Goal: Find specific page/section: Find specific page/section

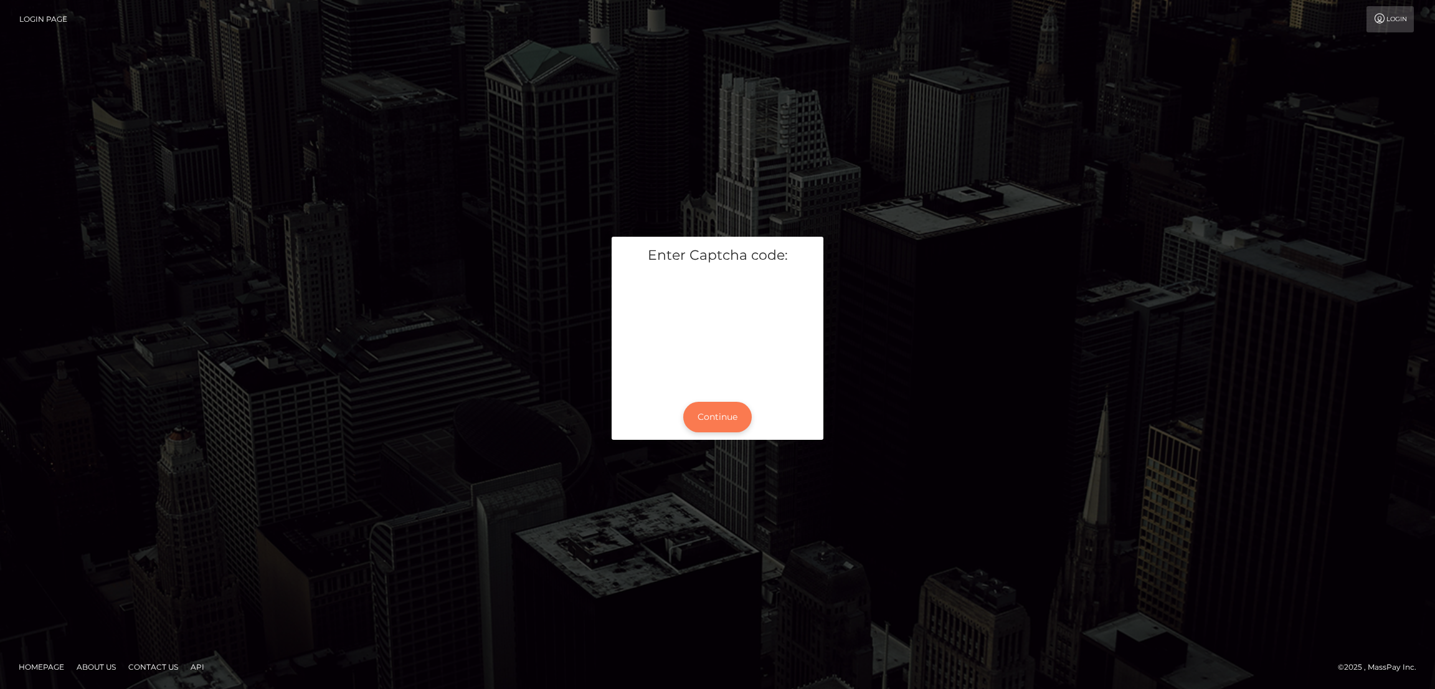
click at [726, 423] on button "Continue" at bounding box center [717, 417] width 68 height 31
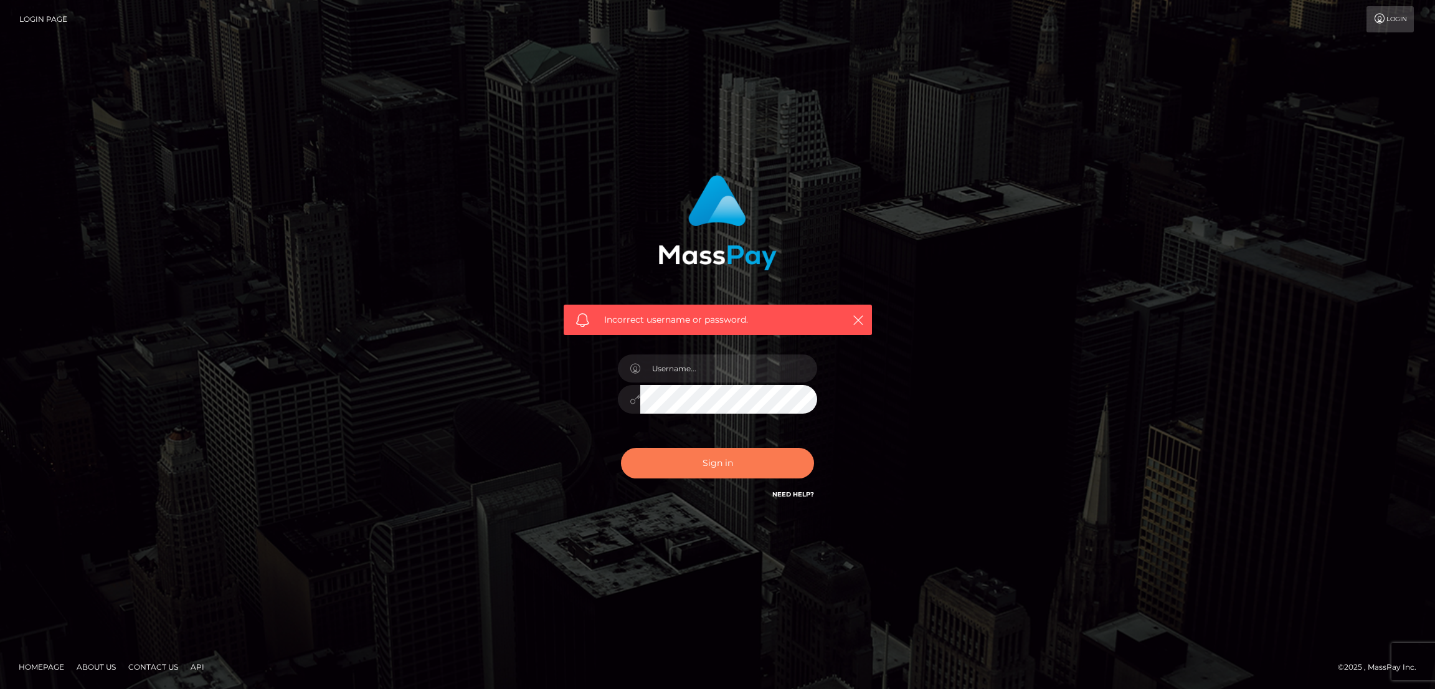
click at [723, 468] on button "Sign in" at bounding box center [717, 463] width 193 height 31
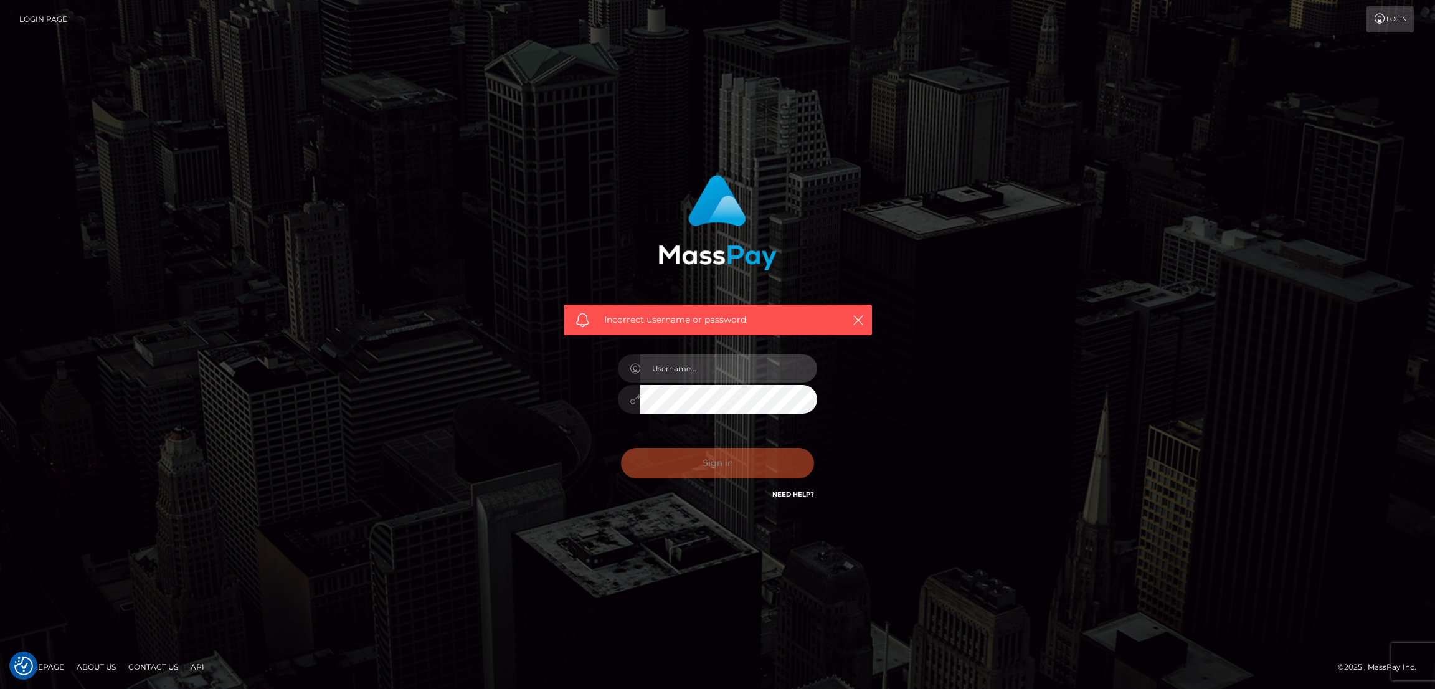
type input "by.es2"
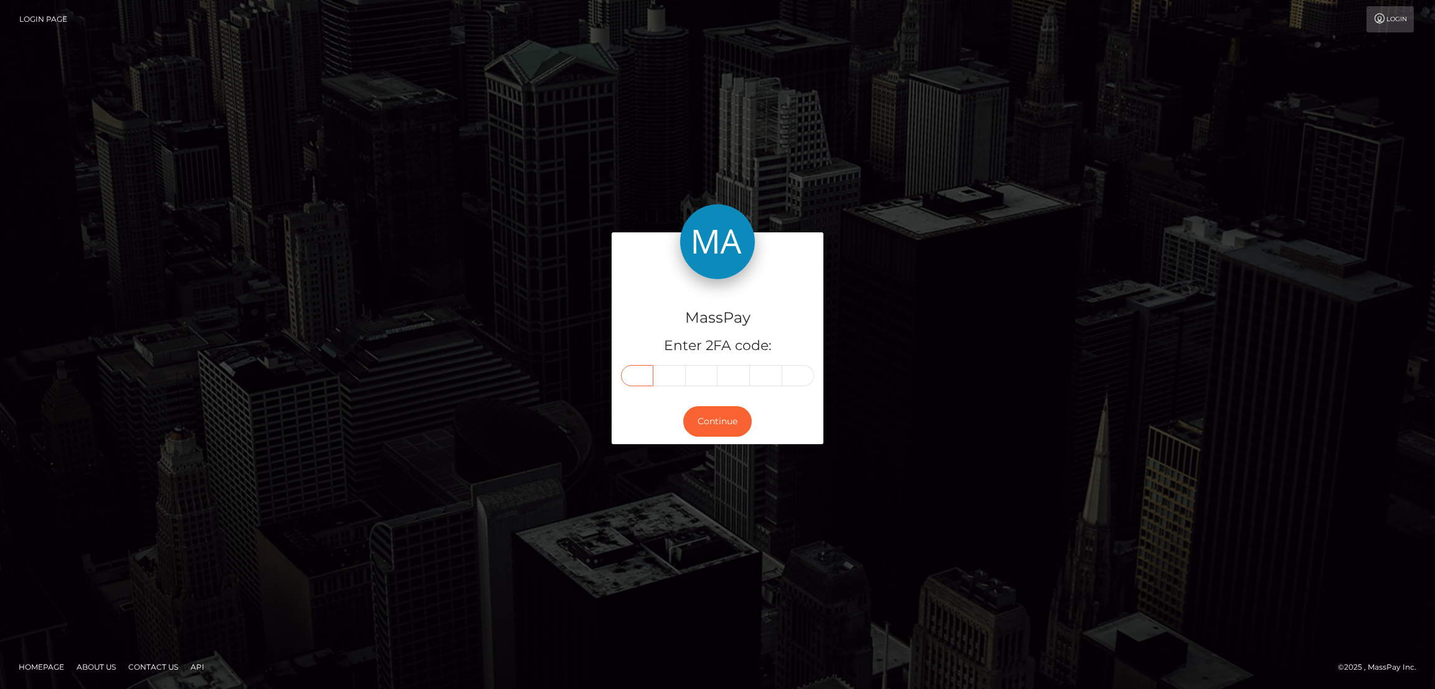
click at [645, 370] on input "text" at bounding box center [637, 375] width 32 height 21
paste input "4"
type input "4"
type input "7"
type input "4"
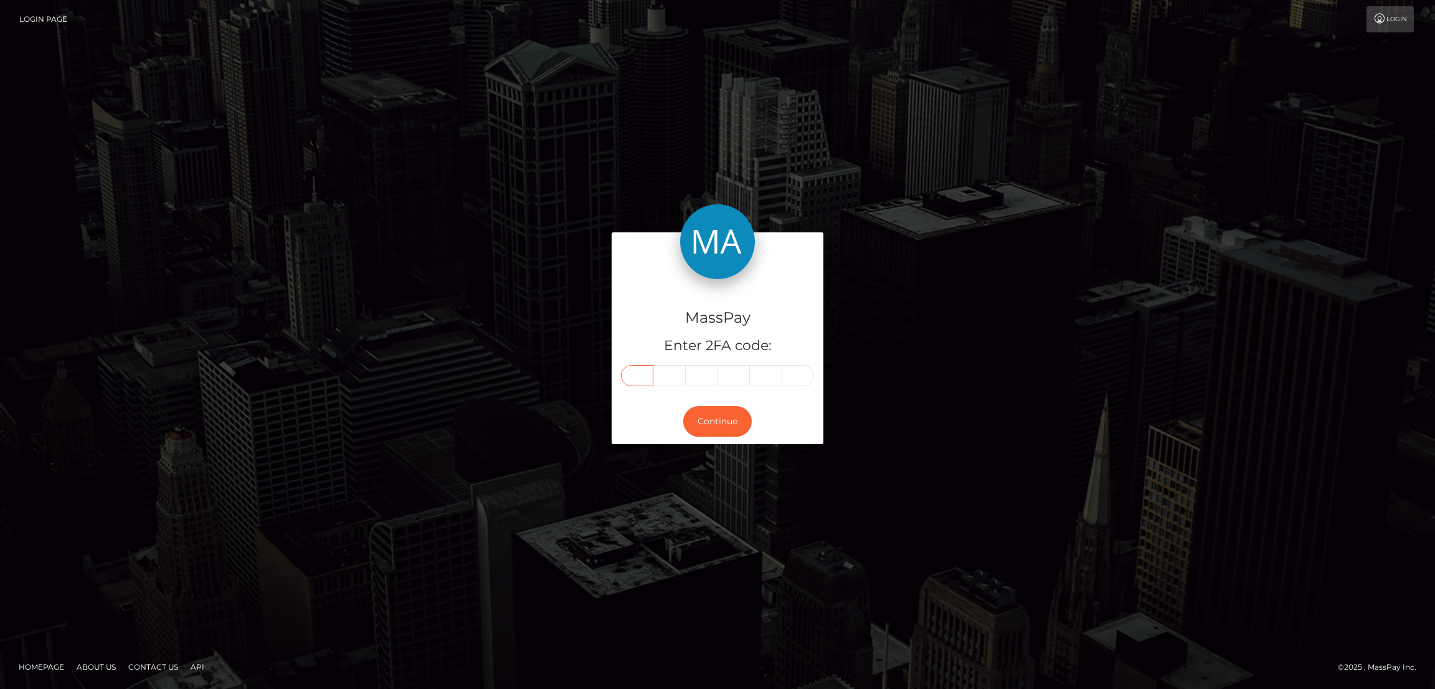
type input "9"
type input "7"
click at [719, 425] on button "Continue" at bounding box center [717, 421] width 68 height 31
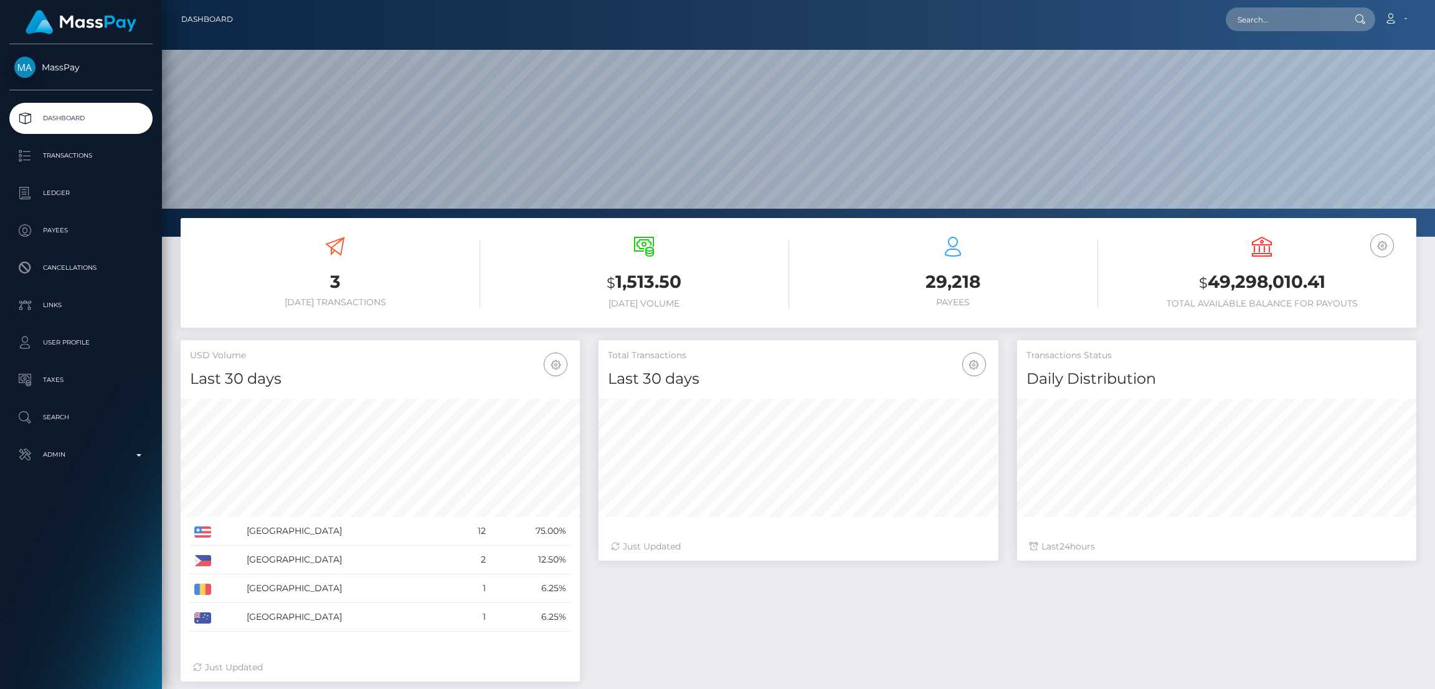
scroll to position [221, 399]
click at [1265, 26] on input "text" at bounding box center [1283, 19] width 117 height 24
paste input "[EMAIL_ADDRESS][DOMAIN_NAME]"
type input "amankeldi.dana33@gmail.com"
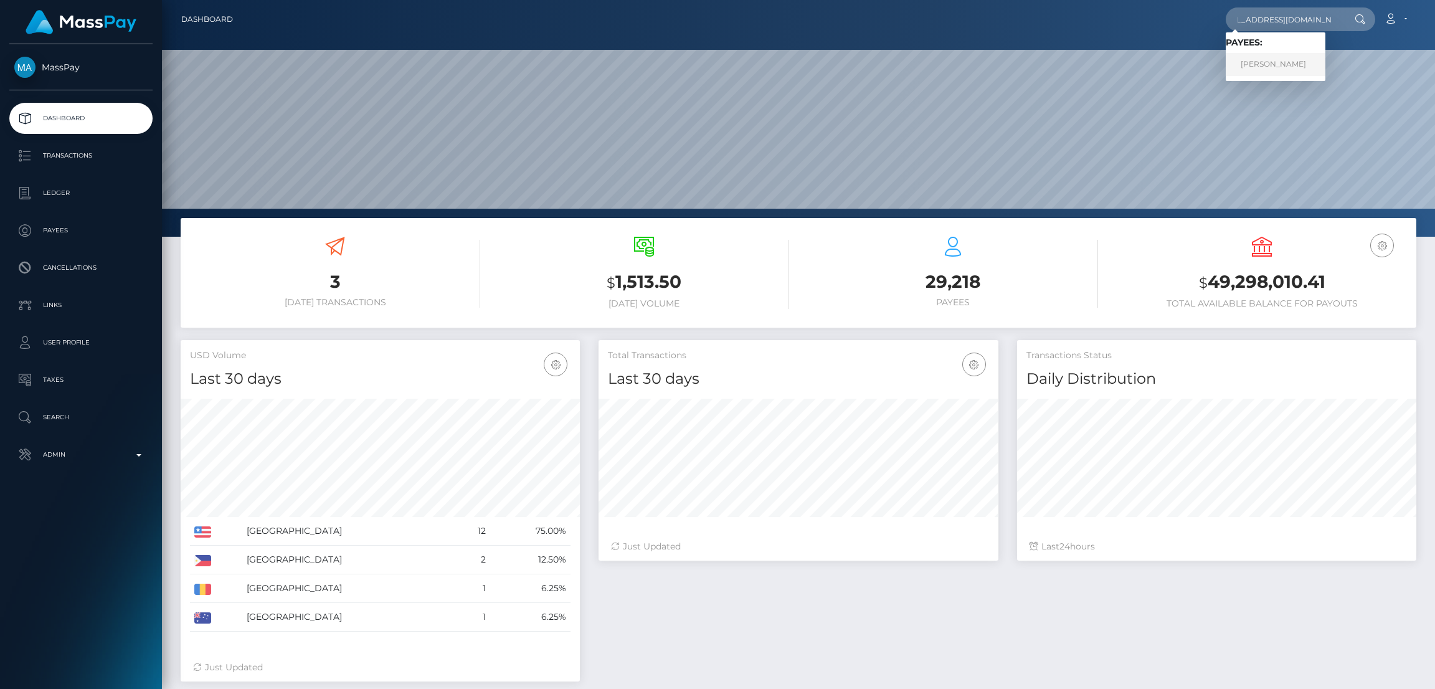
click at [1270, 57] on link "DANA AMANKELDI" at bounding box center [1275, 64] width 100 height 23
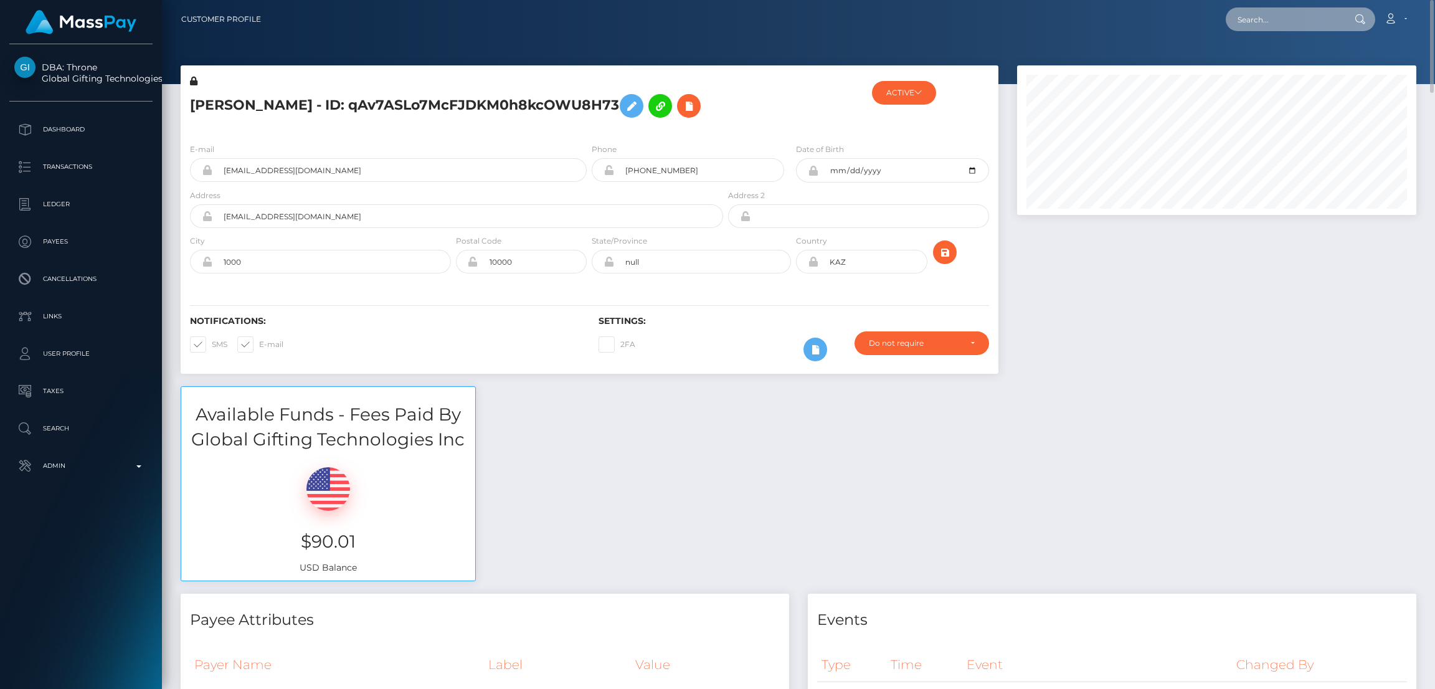
click at [1264, 19] on input "text" at bounding box center [1283, 19] width 117 height 24
paste input "danica.stach@gmail.com"
type input "[PERSON_NAME][EMAIL_ADDRESS][PERSON_NAME][DOMAIN_NAME]"
click at [1263, 61] on link "Danica Michelle Stach" at bounding box center [1275, 64] width 100 height 23
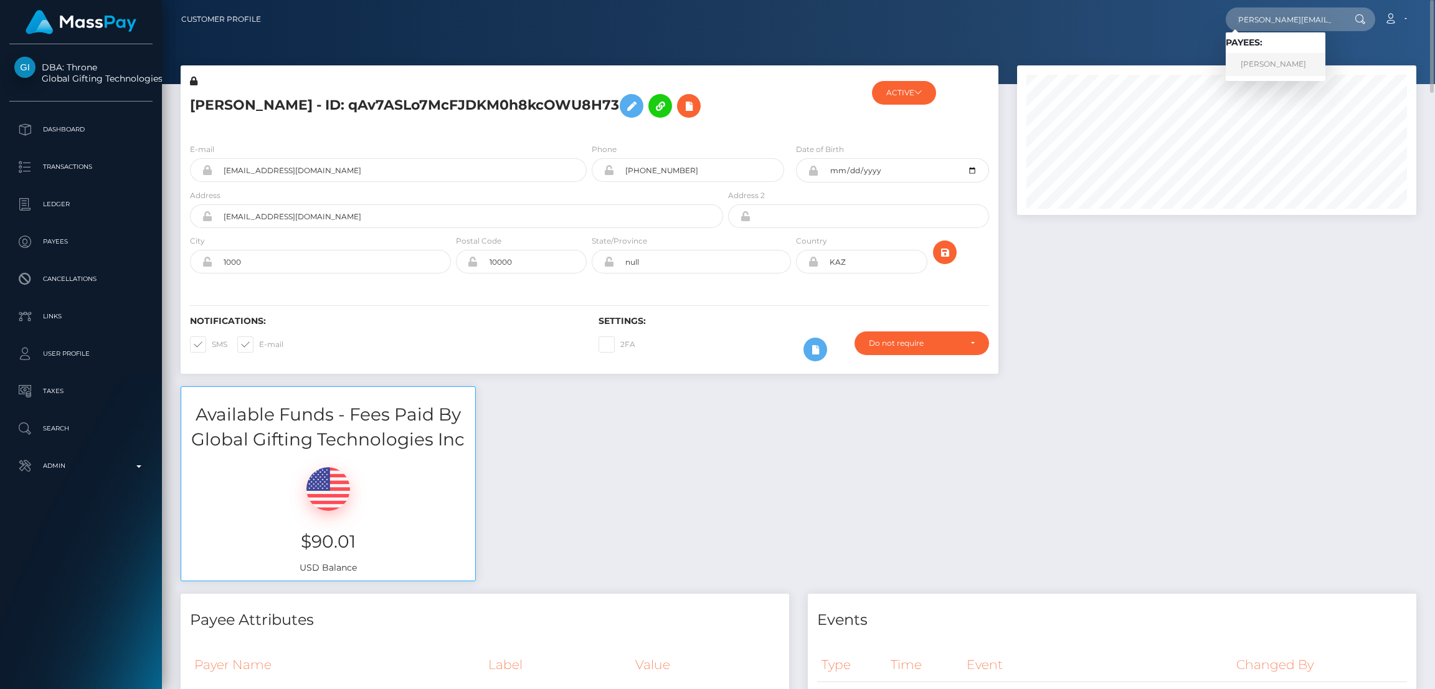
scroll to position [0, 0]
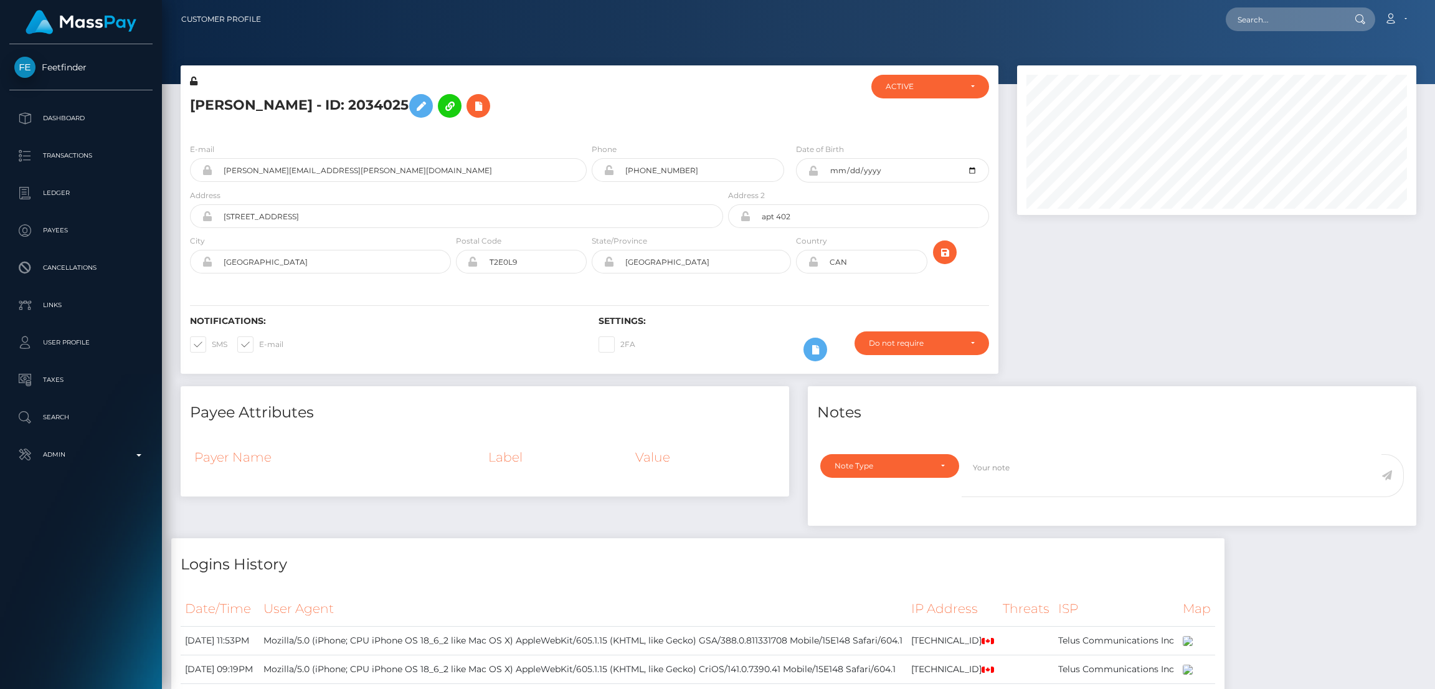
scroll to position [149, 399]
click at [1265, 26] on input "text" at bounding box center [1283, 19] width 117 height 24
paste input "[EMAIL_ADDRESS][DOMAIN_NAME]"
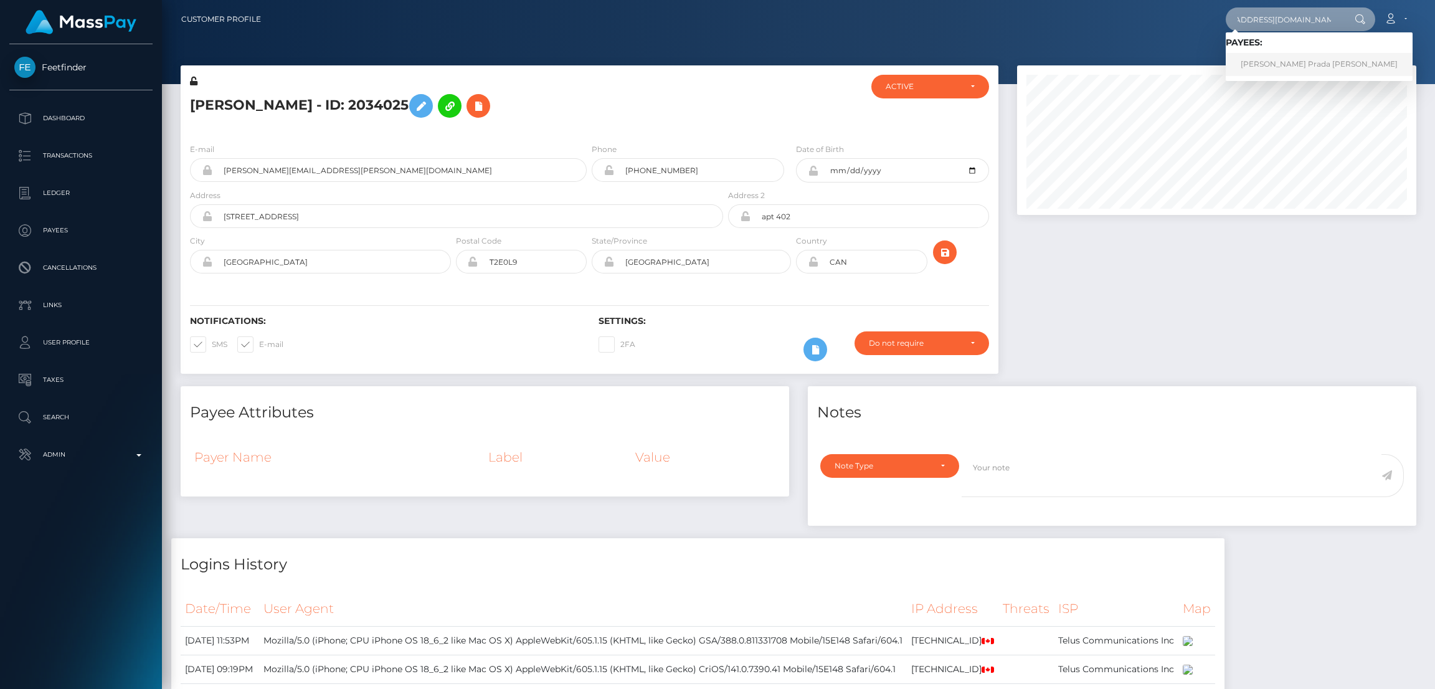
type input "[EMAIL_ADDRESS][DOMAIN_NAME]"
click at [1268, 64] on link "Richard Prada Agudelo" at bounding box center [1318, 64] width 187 height 23
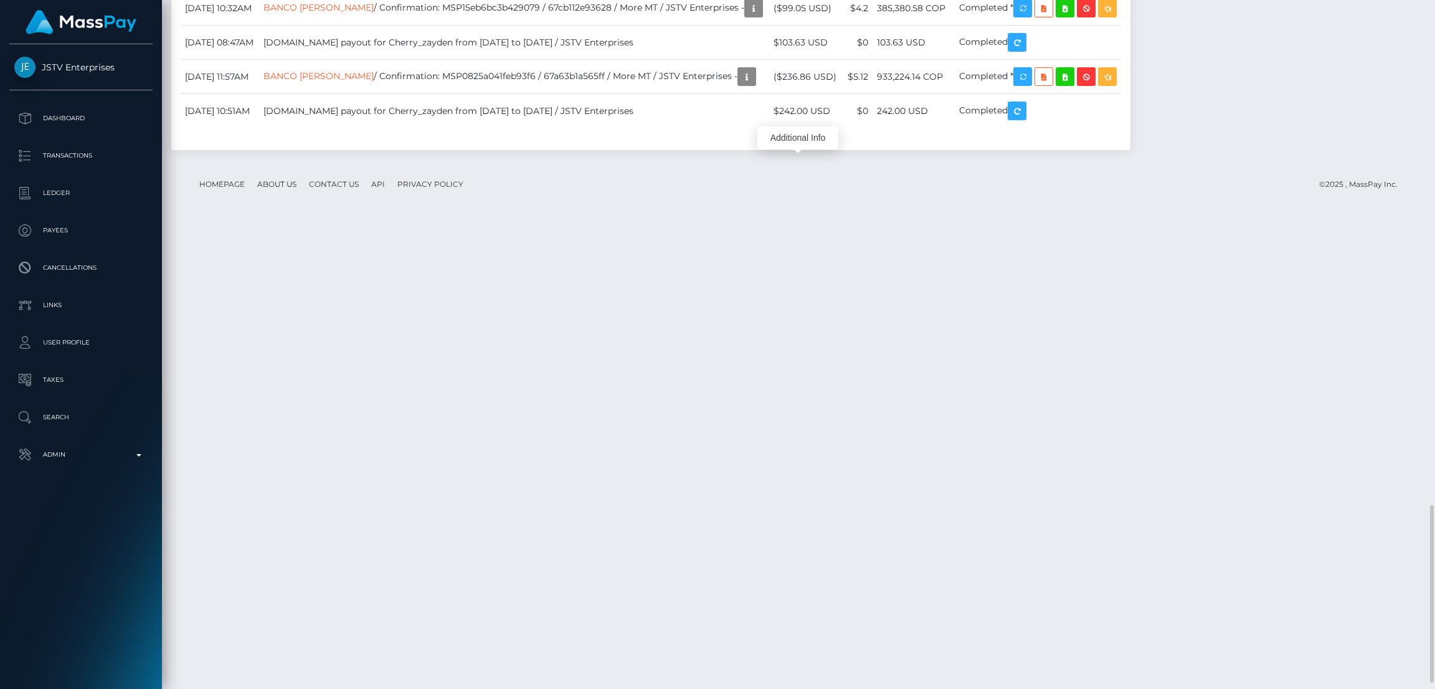
scroll to position [149, 399]
click at [791, 131] on div "Additional Info" at bounding box center [797, 137] width 81 height 23
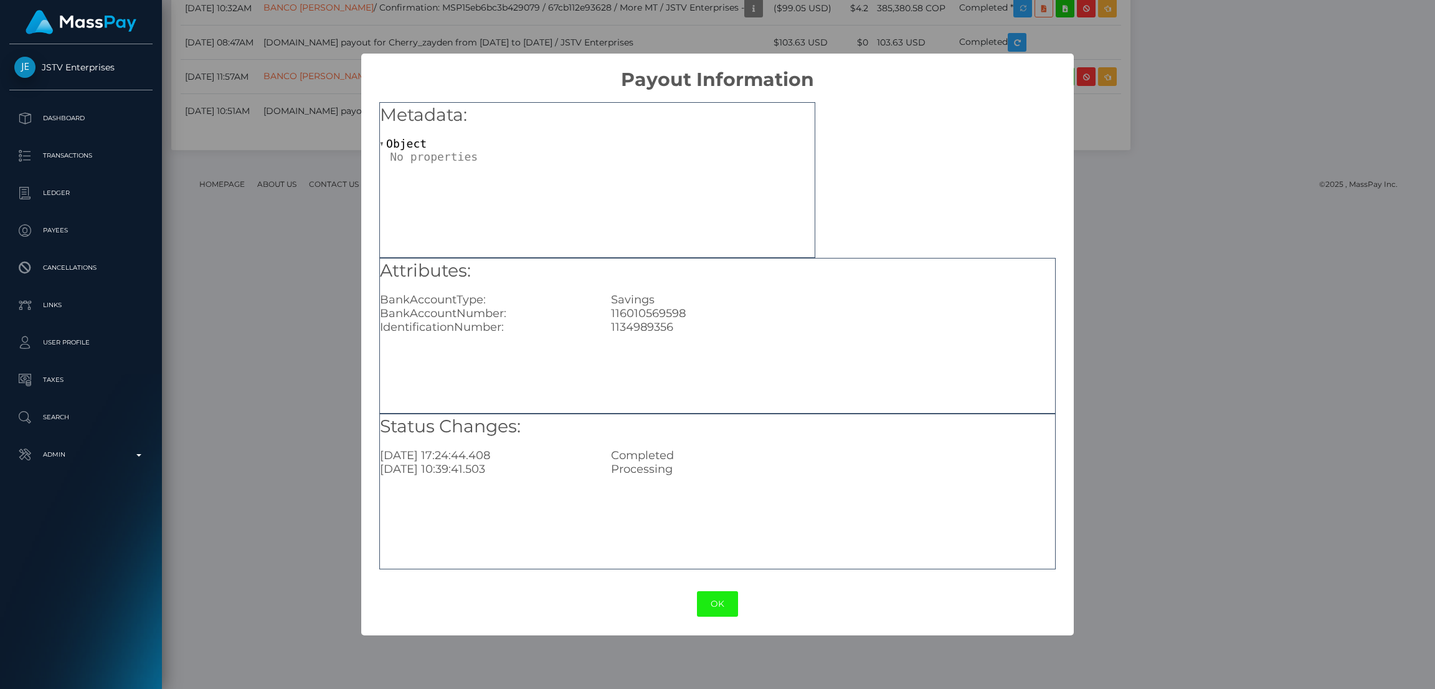
click at [728, 606] on button "OK" at bounding box center [717, 604] width 41 height 26
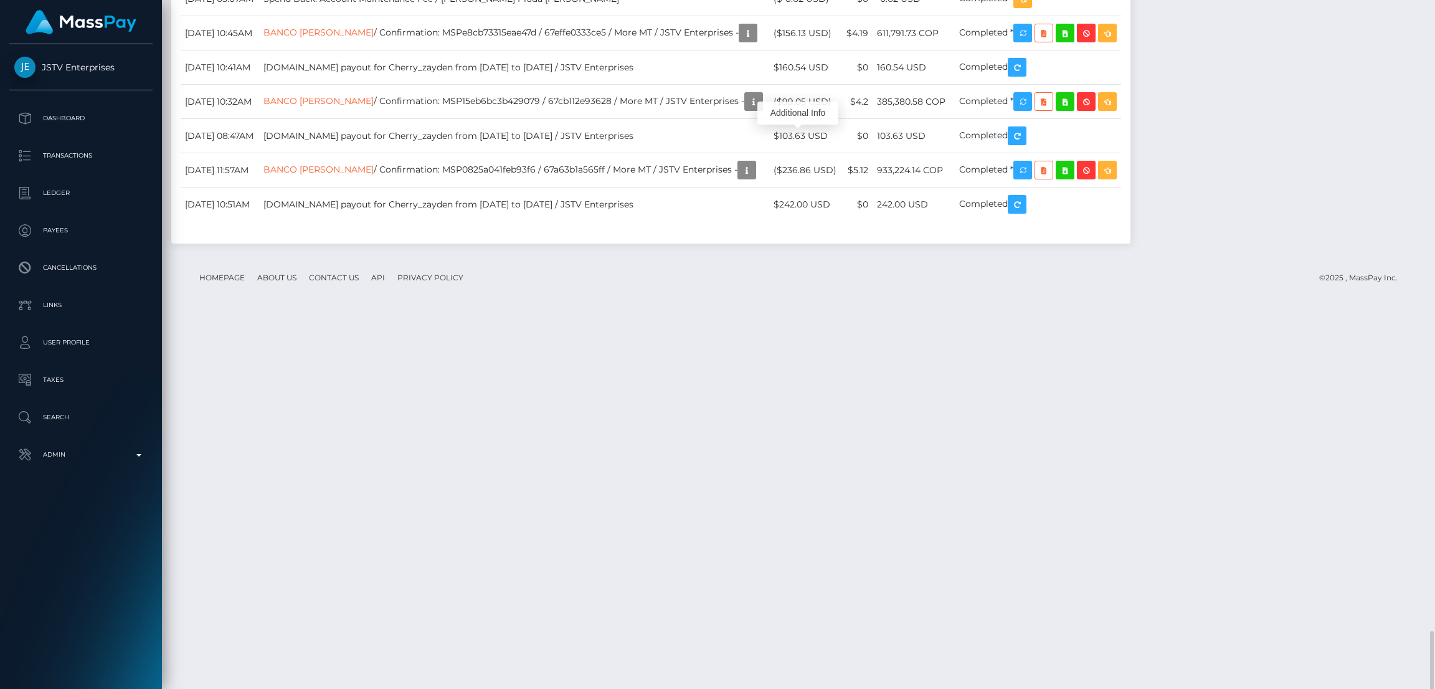
scroll to position [1986, 0]
